Goal: Task Accomplishment & Management: Manage account settings

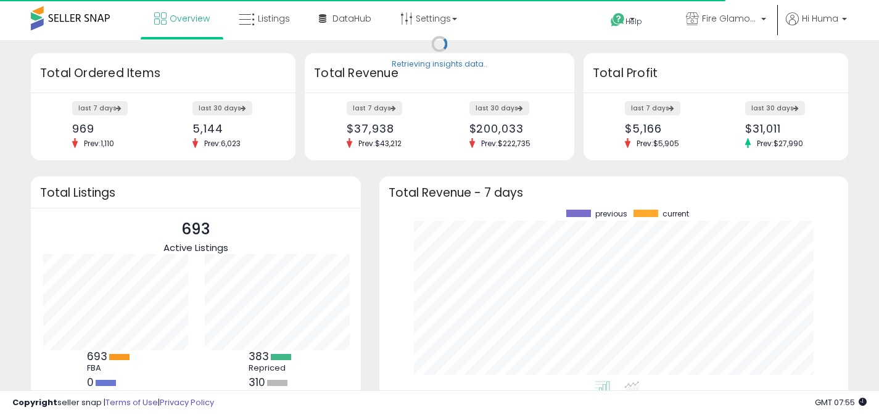
scroll to position [171, 444]
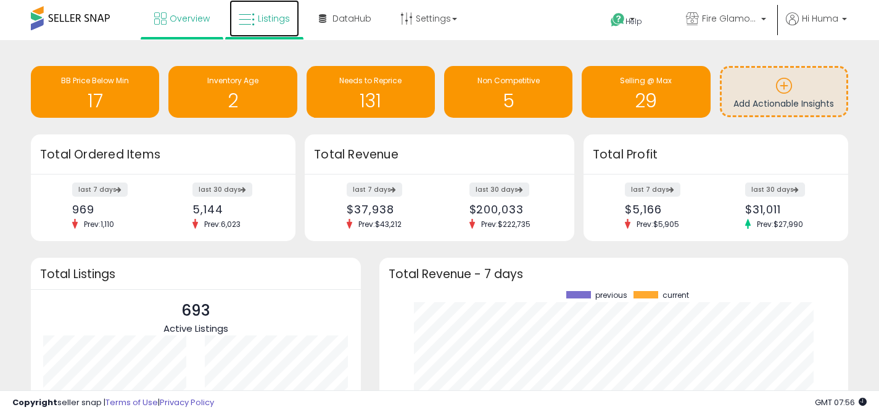
click at [260, 20] on span "Listings" at bounding box center [274, 18] width 32 height 12
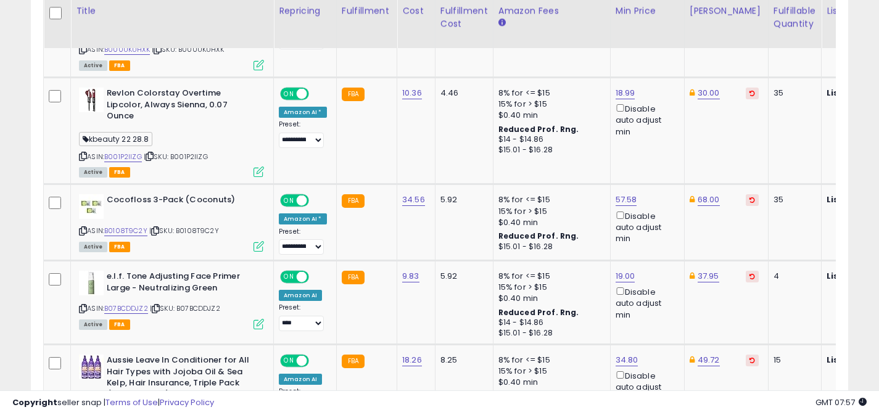
scroll to position [680, 0]
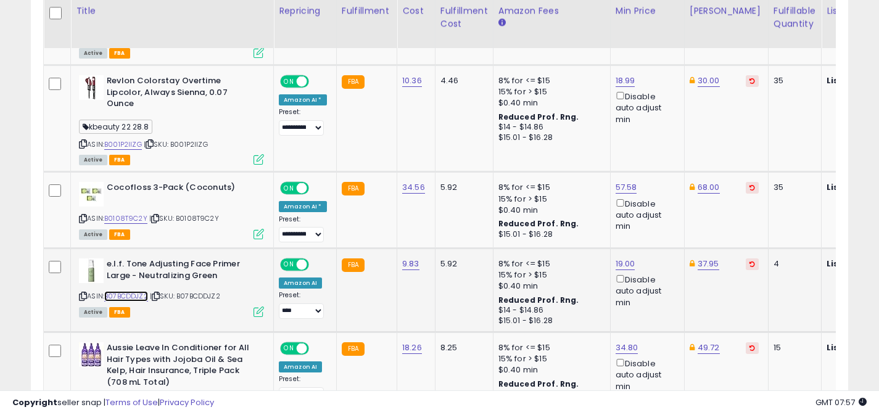
click at [130, 291] on link "B07BCDDJZ2" at bounding box center [126, 296] width 44 height 10
